Goal: Information Seeking & Learning: Learn about a topic

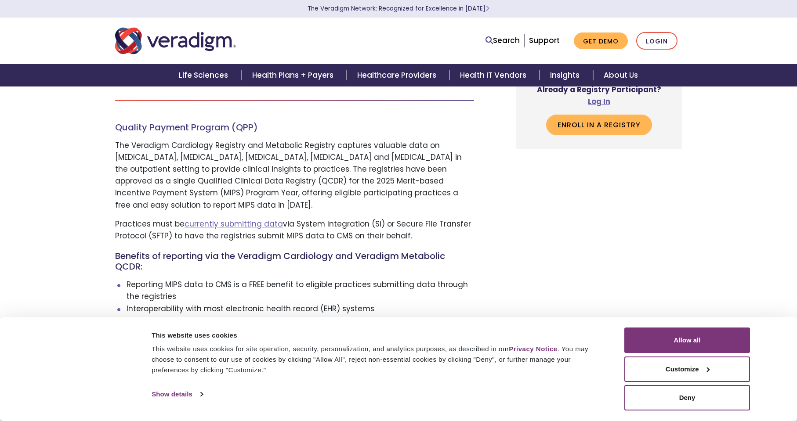
scroll to position [395, 0]
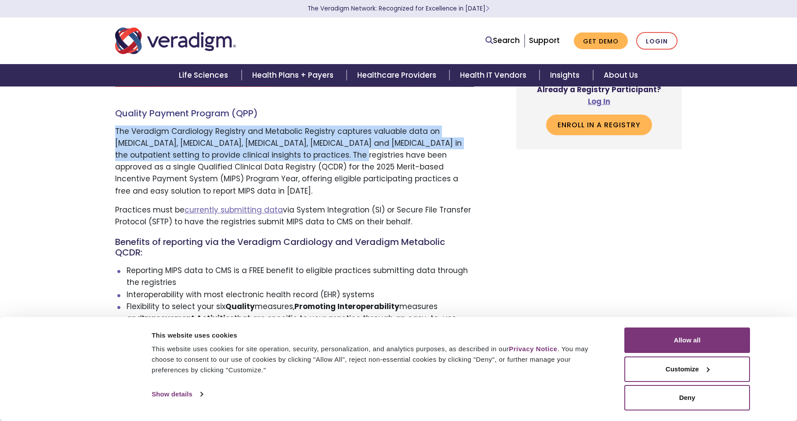
drag, startPoint x: 116, startPoint y: 141, endPoint x: 287, endPoint y: 166, distance: 172.7
click at [287, 166] on p "The Veradigm Cardiology Registry and Metabolic Registry captures valuable data …" at bounding box center [294, 162] width 359 height 72
copy p "The Veradigm Cardiology Registry and Metabolic Registry captures valuable data …"
click at [239, 164] on p "The Veradigm Cardiology Registry and Metabolic Registry captures valuable data …" at bounding box center [294, 162] width 359 height 72
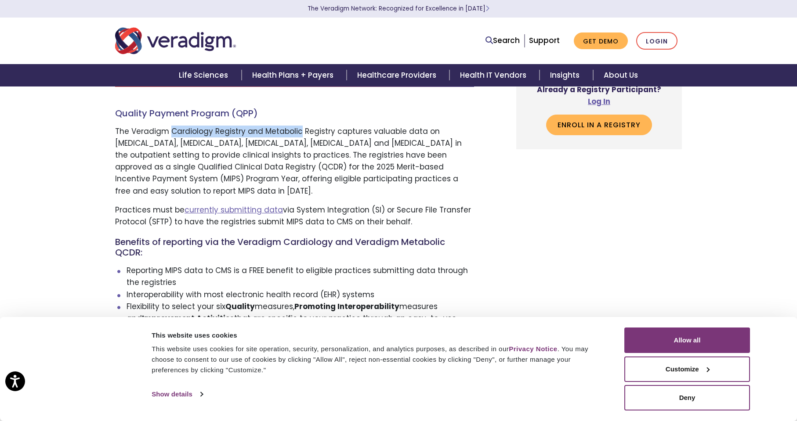
drag, startPoint x: 297, startPoint y: 144, endPoint x: 170, endPoint y: 140, distance: 126.5
click at [170, 140] on p "The Veradigm Cardiology Registry and Metabolic Registry captures valuable data …" at bounding box center [294, 162] width 359 height 72
copy p "Cardiology Registry and Metabolic"
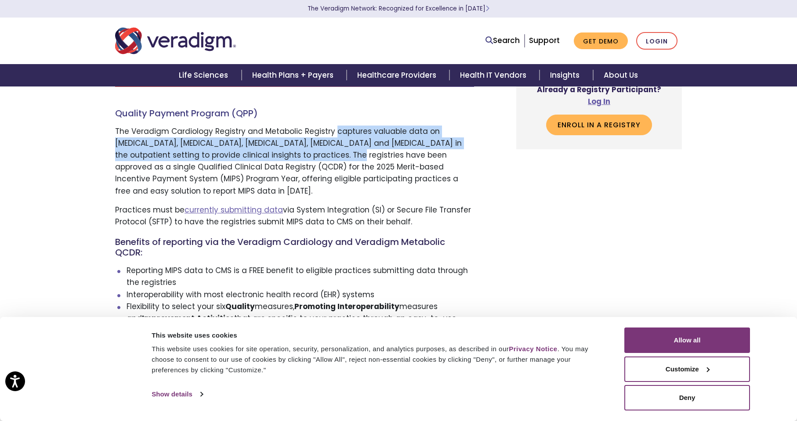
drag, startPoint x: 331, startPoint y: 145, endPoint x: 286, endPoint y: 163, distance: 48.3
click at [286, 163] on p "The Veradigm Cardiology Registry and Metabolic Registry captures valuable data …" at bounding box center [294, 162] width 359 height 72
copy p "captures valuable data on [MEDICAL_DATA], [MEDICAL_DATA], [MEDICAL_DATA], [MEDI…"
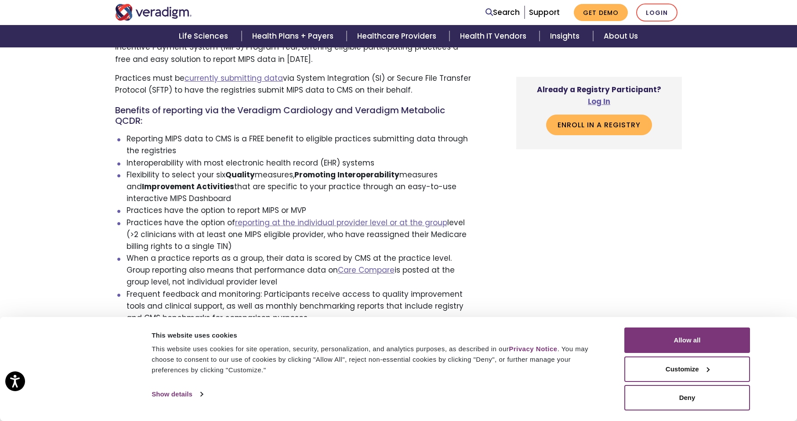
scroll to position [571, 0]
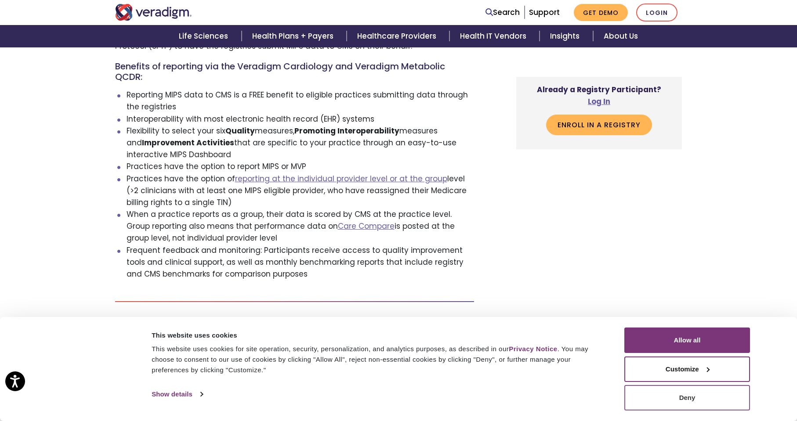
click at [686, 401] on button "Deny" at bounding box center [687, 397] width 126 height 25
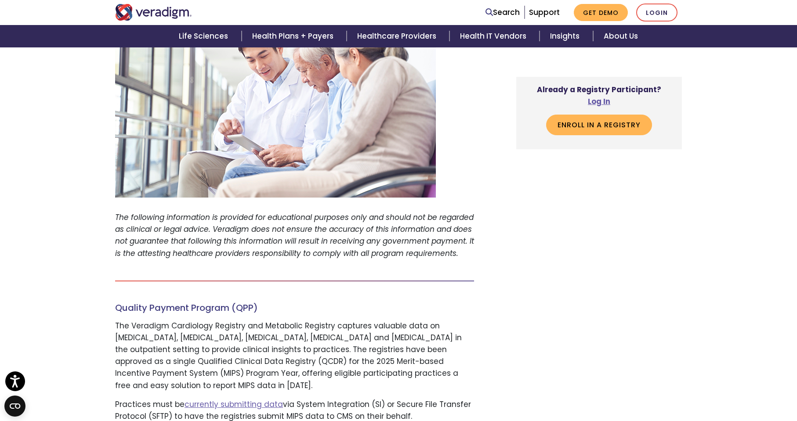
scroll to position [220, 0]
